Goal: Task Accomplishment & Management: Use online tool/utility

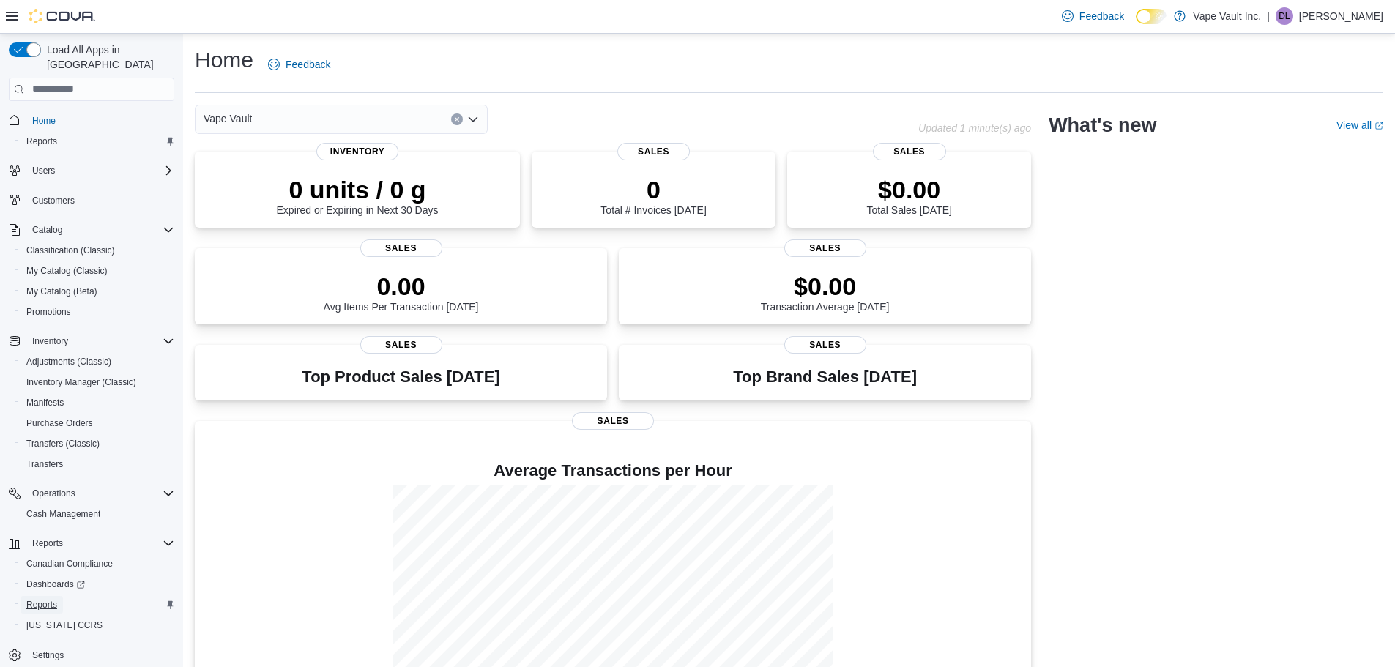
click at [39, 599] on span "Reports" at bounding box center [41, 605] width 31 height 12
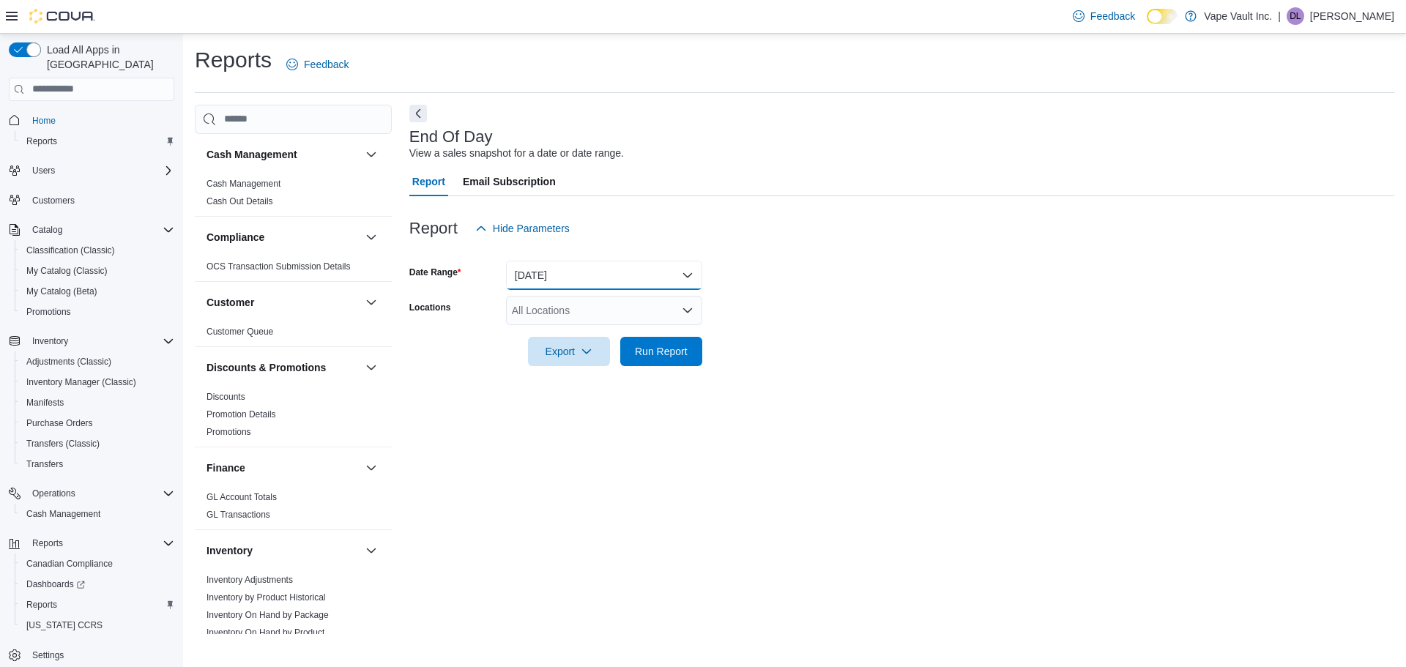
click at [551, 274] on button "[DATE]" at bounding box center [604, 275] width 196 height 29
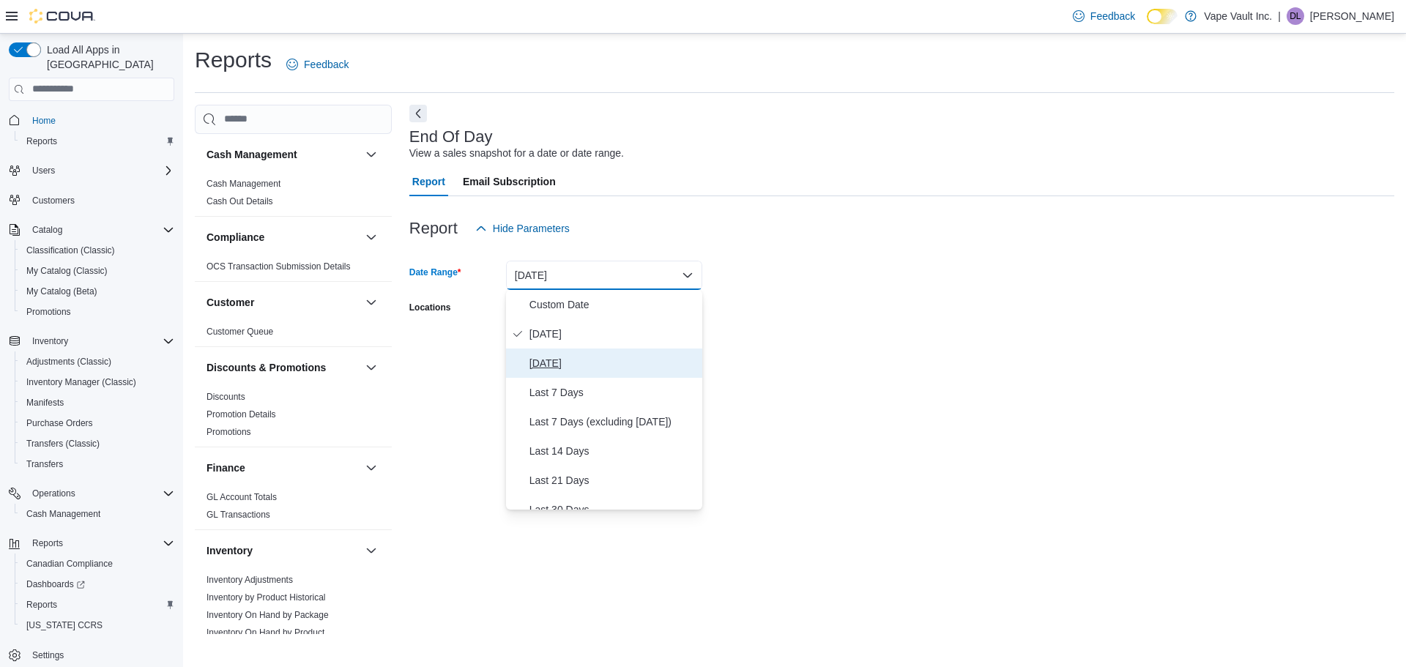
click at [553, 357] on span "[DATE]" at bounding box center [612, 363] width 167 height 18
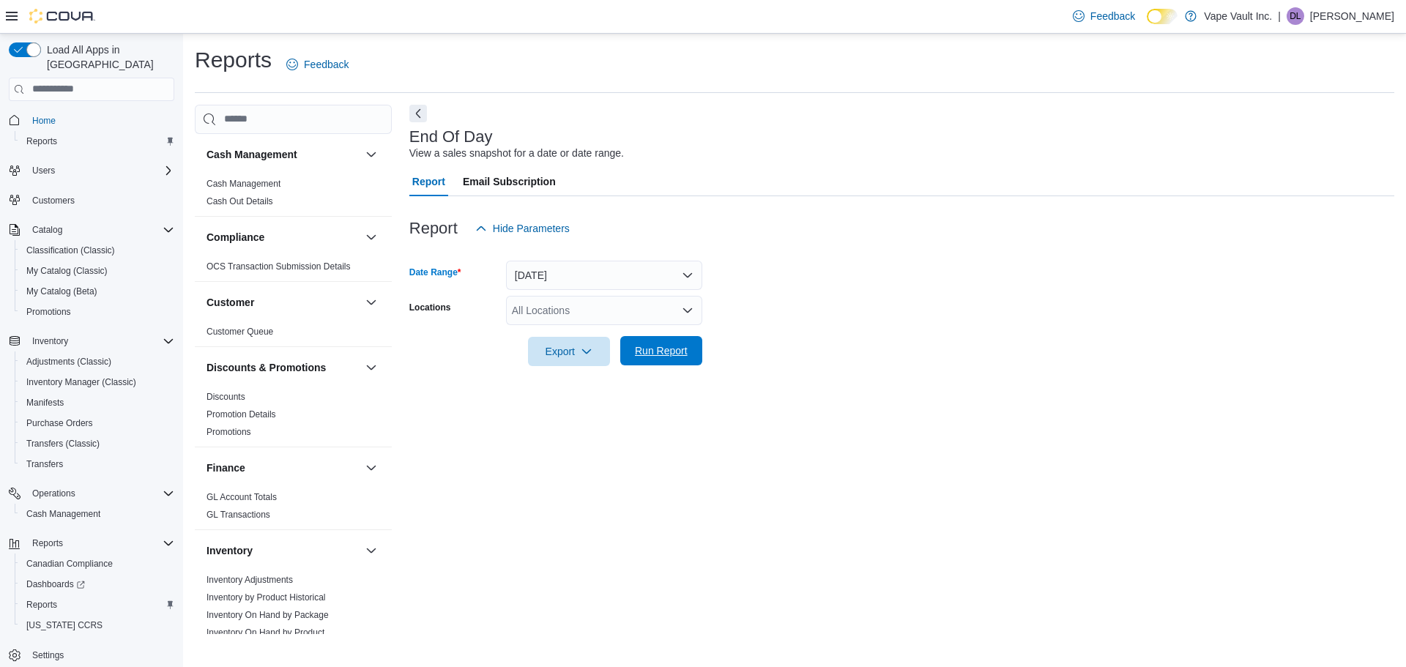
click at [639, 349] on span "Run Report" at bounding box center [661, 350] width 53 height 15
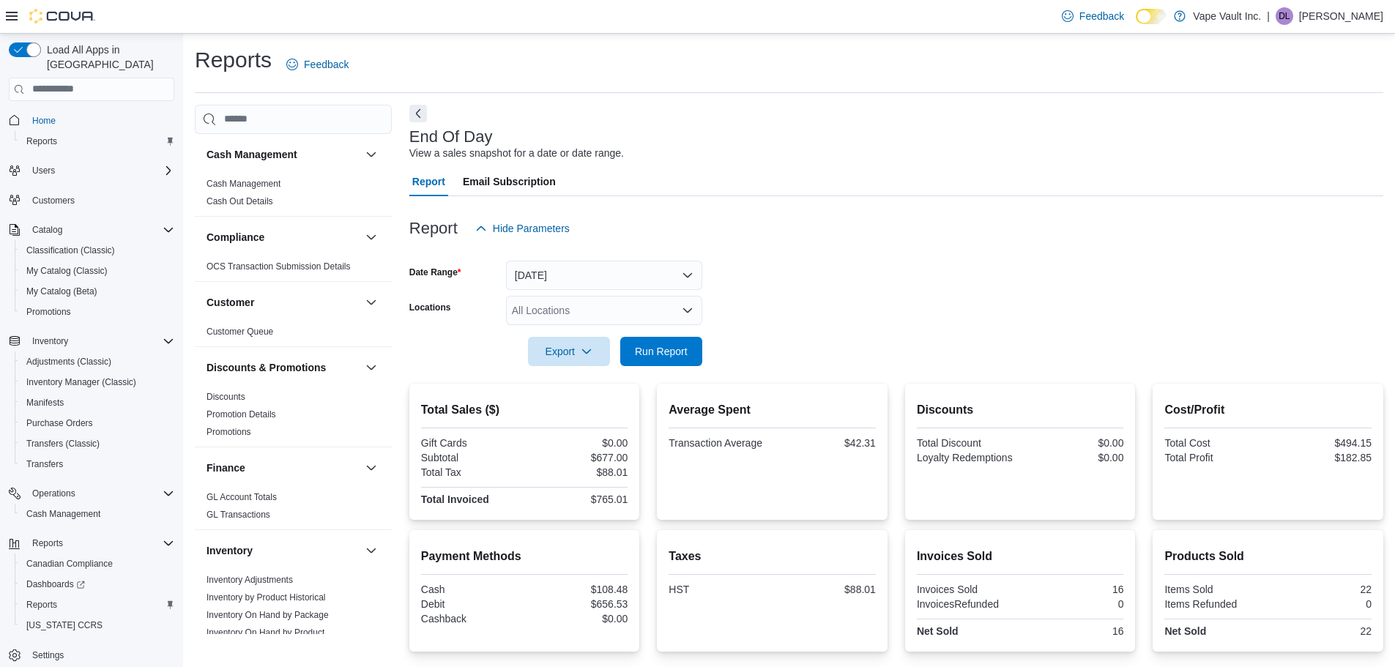
click at [1354, 18] on p "[PERSON_NAME]" at bounding box center [1341, 16] width 84 height 18
click at [1288, 144] on span "Sign Out" at bounding box center [1289, 142] width 40 height 15
